Goal: Information Seeking & Learning: Compare options

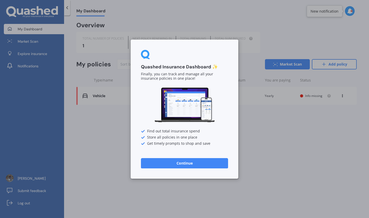
click at [193, 162] on button "Continue" at bounding box center [184, 163] width 87 height 10
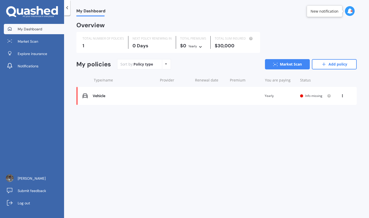
click at [158, 65] on div "Sort by: Policy type Policy type Alphabetical Date added Renewing next" at bounding box center [144, 64] width 54 height 10
click at [187, 62] on div "Sort by: Policy type Policy type Alphabetical Date added Renewing next Market S…" at bounding box center [237, 64] width 240 height 10
click at [176, 93] on div "Vehicle Renewal date Premium You are paying Yearly Status Info missing View opt…" at bounding box center [216, 96] width 281 height 18
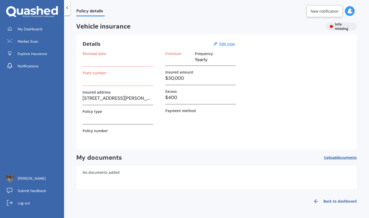
click at [110, 60] on h3 at bounding box center [118, 60] width 71 height 8
click at [100, 101] on h3 "8B Grenada Avenue, Forrest Hill, Auckland 0620" at bounding box center [118, 98] width 71 height 8
click at [101, 117] on h3 at bounding box center [118, 117] width 71 height 8
click at [101, 133] on h3 at bounding box center [118, 137] width 71 height 8
click at [161, 134] on div "Renewal date Plate number Insured address 8B Grenada Avenue, Forrest Hill, Auck…" at bounding box center [217, 97] width 268 height 92
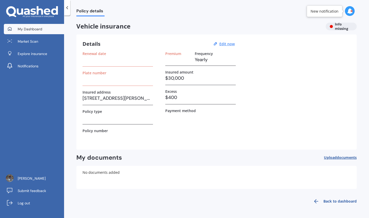
click at [40, 31] on span "My Dashboard" at bounding box center [30, 28] width 25 height 5
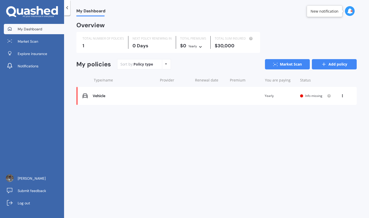
click at [334, 65] on link "Add policy" at bounding box center [334, 64] width 45 height 10
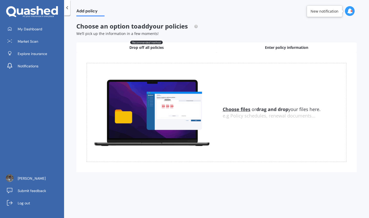
click at [257, 50] on div "Enter policy information" at bounding box center [287, 47] width 140 height 10
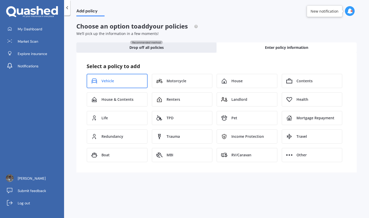
click at [105, 79] on span "Vehicle" at bounding box center [108, 80] width 13 height 5
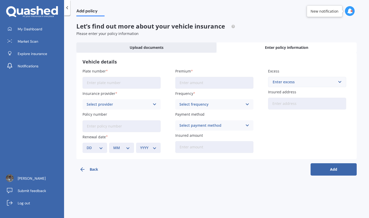
click at [122, 83] on input "Plate number" at bounding box center [122, 83] width 78 height 12
type input "HKU642"
click at [132, 103] on div "Select provider" at bounding box center [118, 104] width 63 height 6
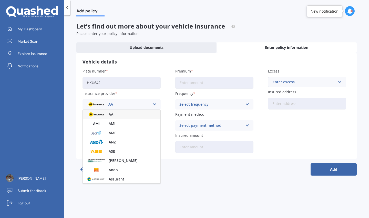
click at [132, 104] on div "AA" at bounding box center [118, 104] width 63 height 6
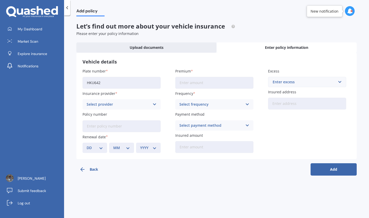
click at [163, 102] on div "Plate number HKU642 Insurance provider Select provider AA AMI AMP ANZ ASB Aioi …" at bounding box center [217, 110] width 268 height 84
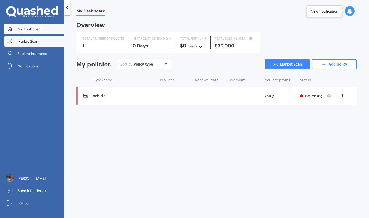
click at [31, 40] on span "Market Scan" at bounding box center [28, 41] width 21 height 5
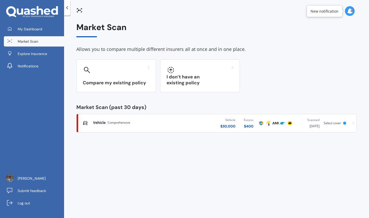
click at [194, 125] on div "Vehicle $ 30,000 Excess $ 400" at bounding box center [213, 122] width 87 height 15
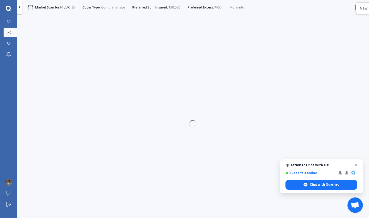
click at [194, 125] on div at bounding box center [193, 124] width 353 height 218
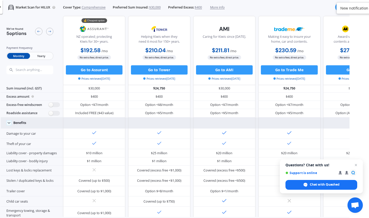
scroll to position [5, 0]
